Goal: Task Accomplishment & Management: Use online tool/utility

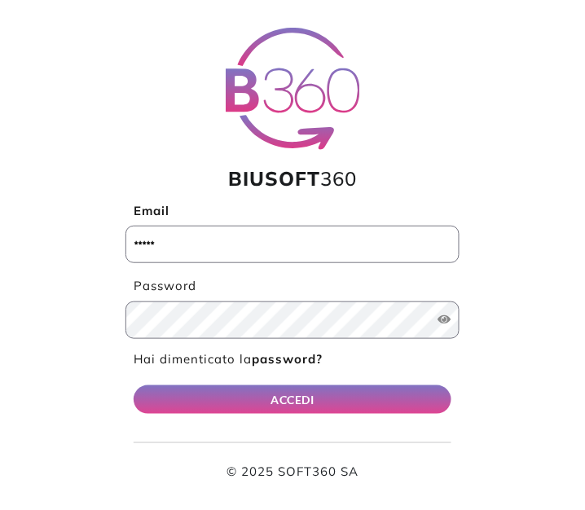
click at [309, 251] on input "Email" at bounding box center [293, 245] width 334 height 38
type input "**********"
click at [134, 386] on button "ACCEDI" at bounding box center [293, 400] width 318 height 29
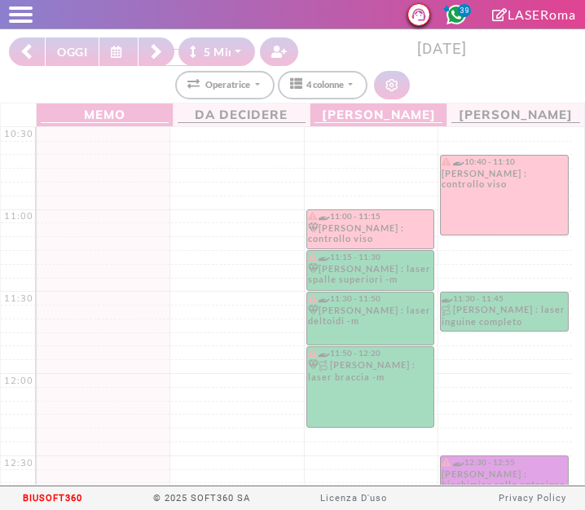
select select "*"
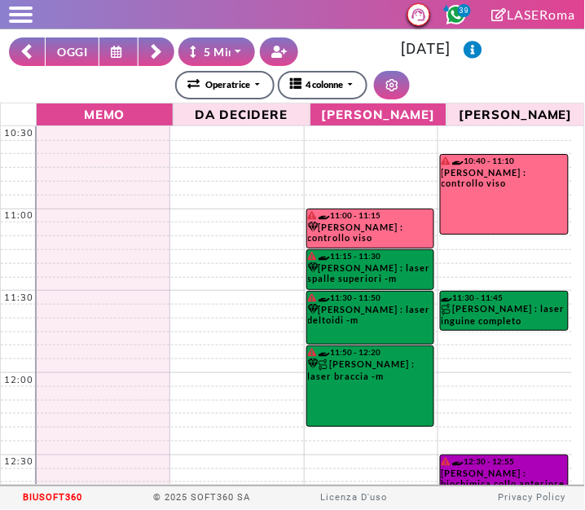
click at [83, 63] on button "OGGI" at bounding box center [72, 52] width 55 height 29
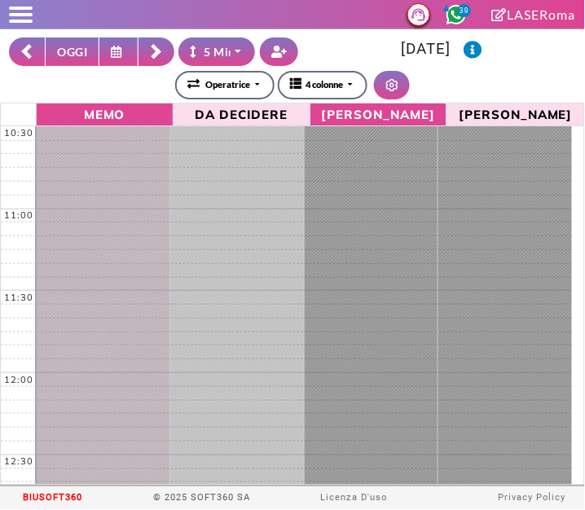
click at [152, 47] on icon at bounding box center [156, 52] width 13 height 16
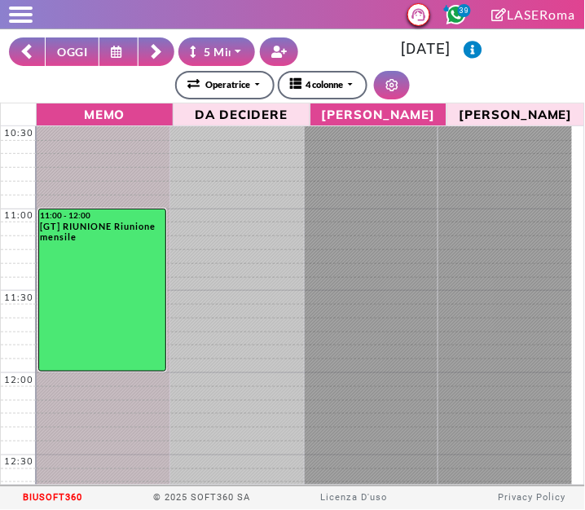
click at [117, 57] on icon at bounding box center [118, 52] width 15 height 12
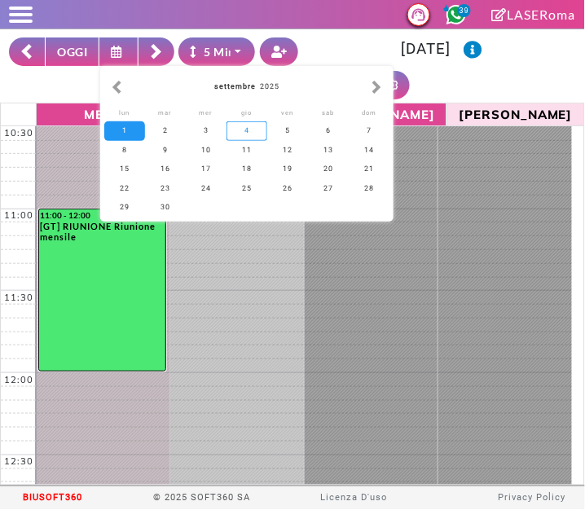
click at [231, 130] on div "4" at bounding box center [247, 130] width 41 height 19
type input "**********"
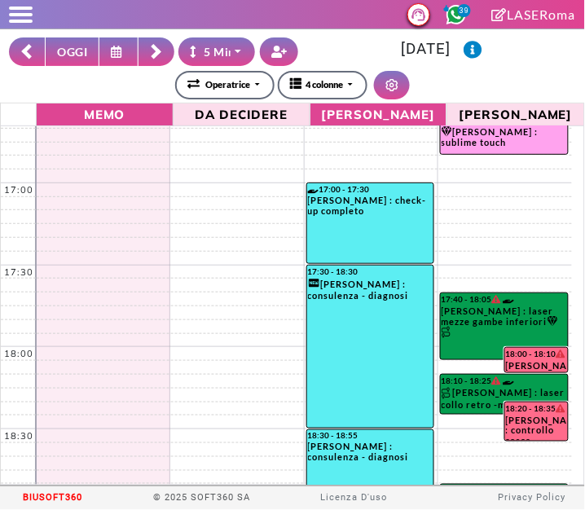
scroll to position [1202, 0]
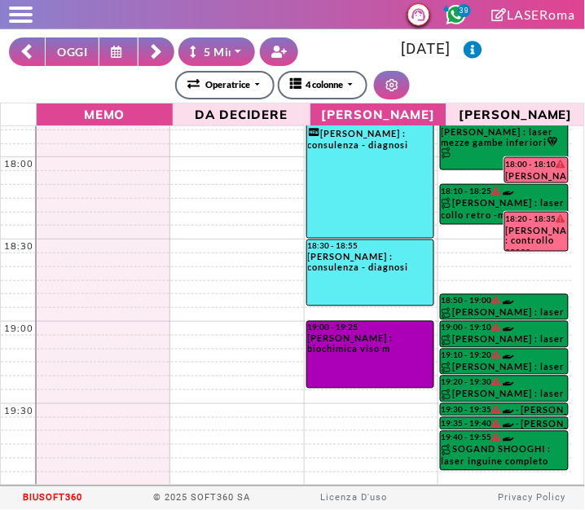
click at [161, 60] on button at bounding box center [157, 52] width 36 height 29
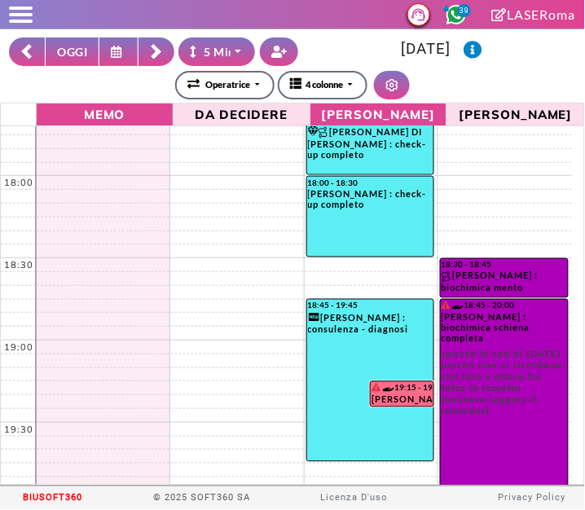
scroll to position [1193, 0]
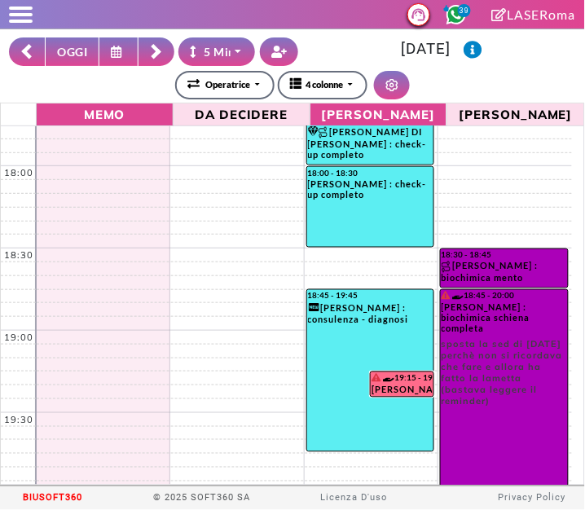
click at [157, 57] on icon at bounding box center [156, 52] width 13 height 16
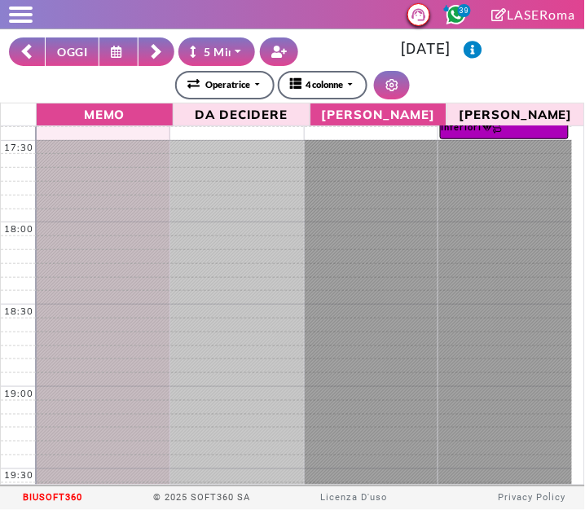
scroll to position [1203, 0]
